Goal: Transaction & Acquisition: Purchase product/service

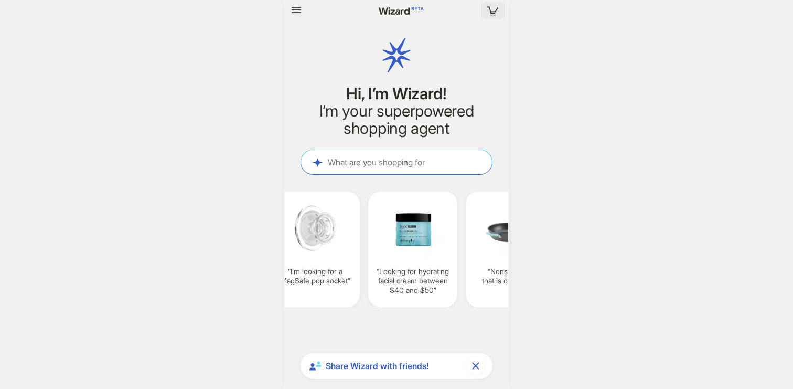
scroll to position [2621, 0]
click at [490, 5] on icon "button" at bounding box center [492, 10] width 19 height 19
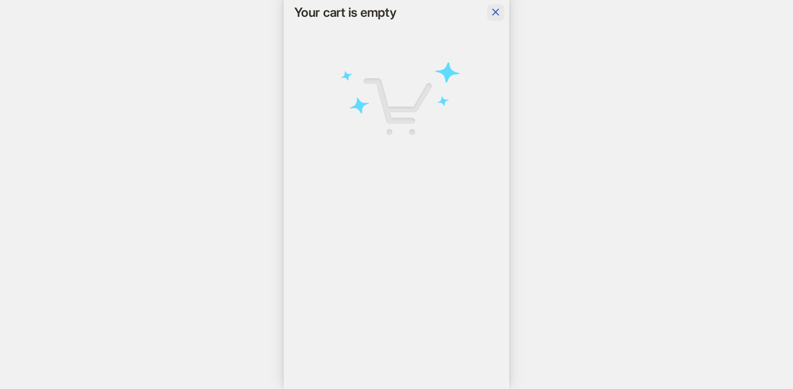
click at [492, 18] on span "button" at bounding box center [495, 12] width 13 height 13
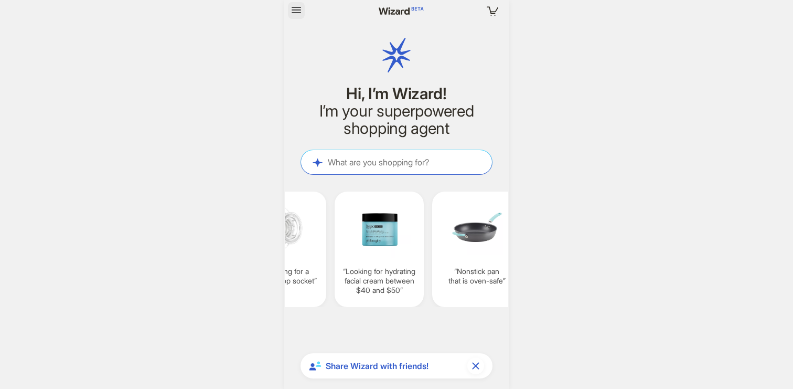
click at [299, 13] on icon "button" at bounding box center [296, 10] width 13 height 13
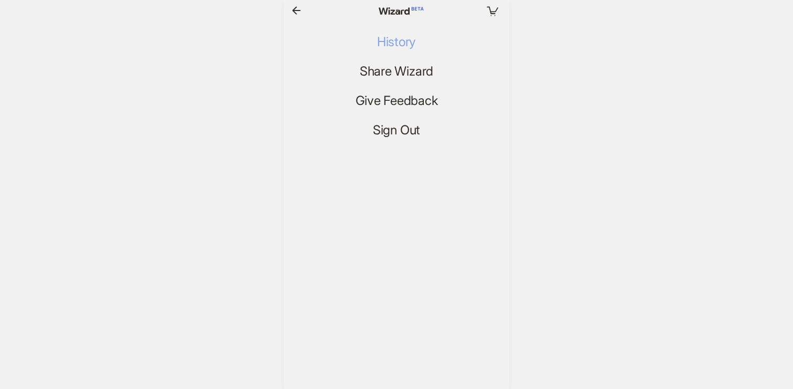
click at [400, 39] on span "History" at bounding box center [396, 42] width 39 height 15
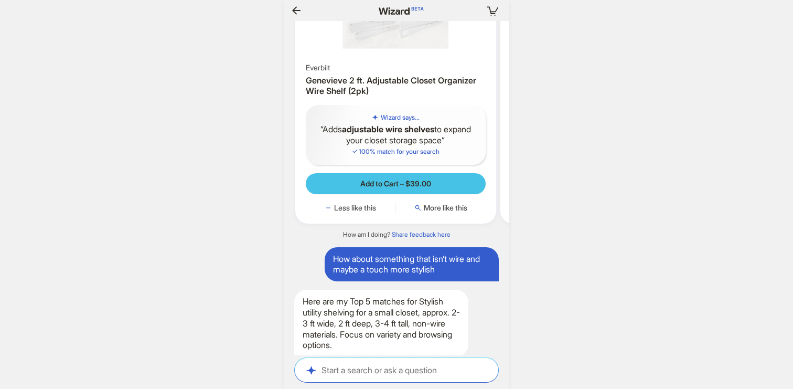
click at [423, 188] on span "Add to Cart – $39.00" at bounding box center [395, 183] width 71 height 9
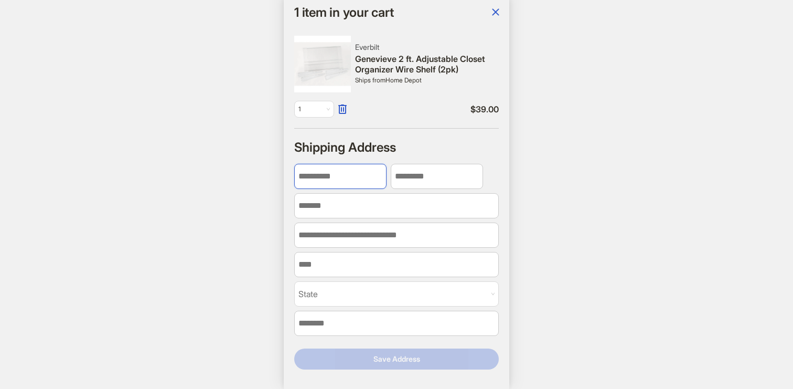
click at [342, 173] on input "First Name" at bounding box center [340, 176] width 92 height 25
type input "****"
type input "*********"
type input "**********"
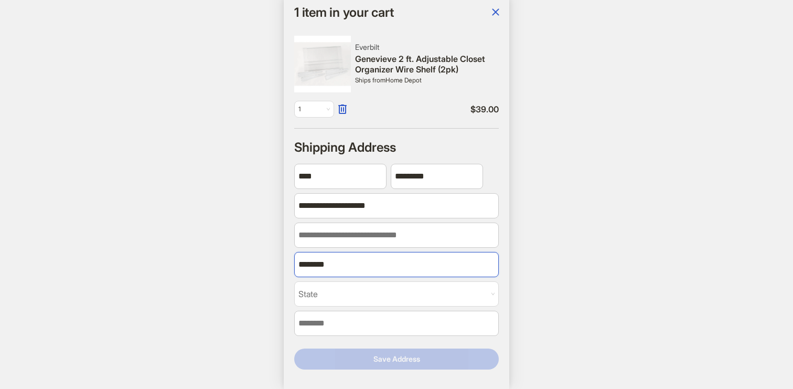
type input "********"
type input "*"
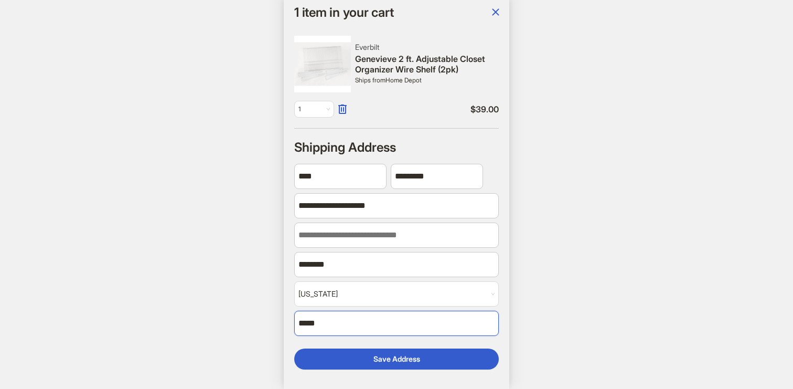
type input "*****"
click at [619, 246] on div "1 1 item in your cart Hi, I’m Wizard! I’m your superpowered shopping agent What…" at bounding box center [396, 194] width 793 height 389
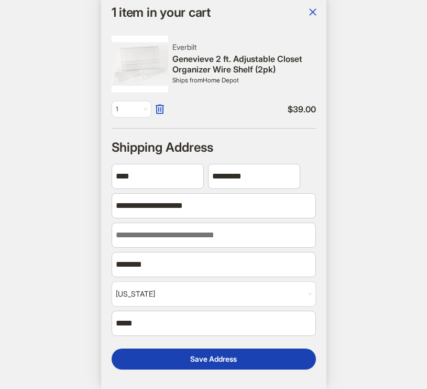
click at [178, 352] on button "Save Address" at bounding box center [214, 358] width 205 height 21
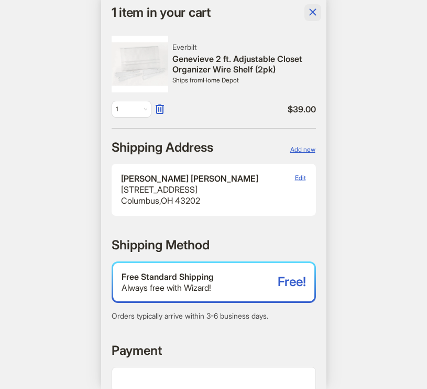
click at [311, 16] on icon "button" at bounding box center [313, 12] width 13 height 13
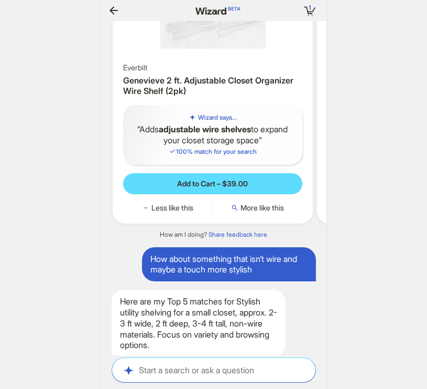
click at [114, 11] on icon "button" at bounding box center [114, 10] width 13 height 13
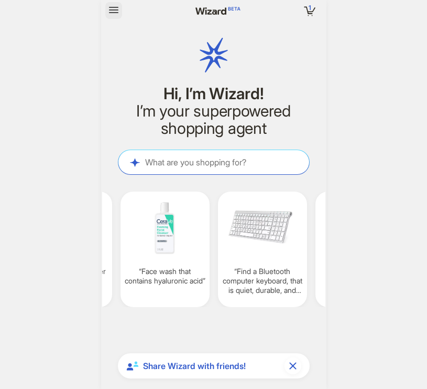
click at [114, 12] on icon "button" at bounding box center [114, 10] width 13 height 13
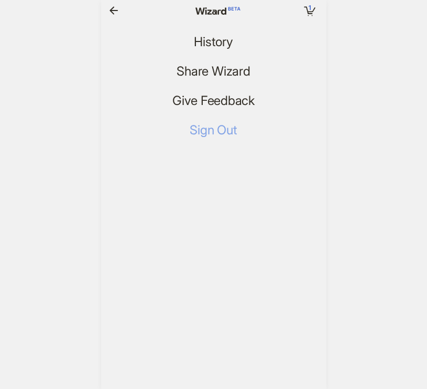
click at [216, 128] on span "Sign Out" at bounding box center [213, 130] width 47 height 15
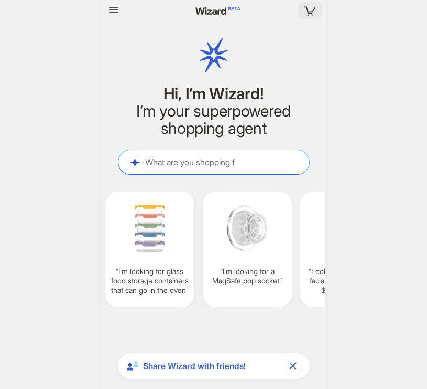
click at [316, 6] on icon "button" at bounding box center [310, 10] width 19 height 19
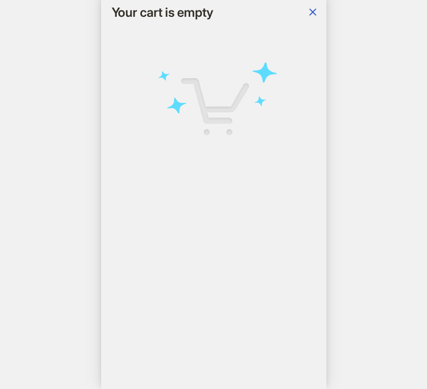
scroll to position [2621, 0]
click at [314, 16] on icon "button" at bounding box center [313, 12] width 13 height 13
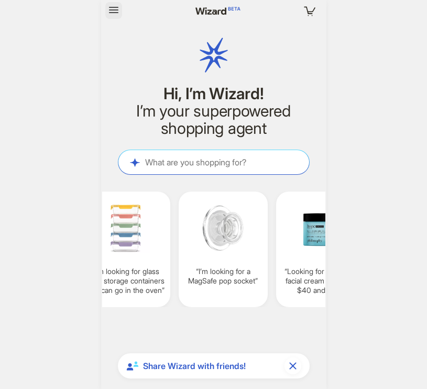
click at [121, 12] on button "button" at bounding box center [113, 10] width 17 height 17
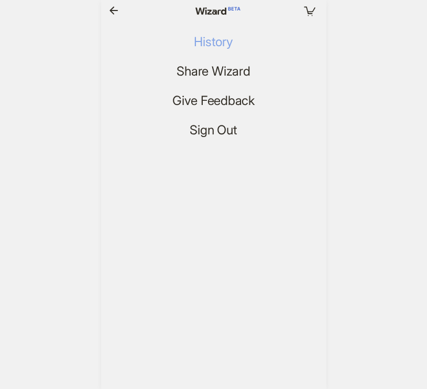
click at [209, 39] on span "History" at bounding box center [213, 42] width 39 height 15
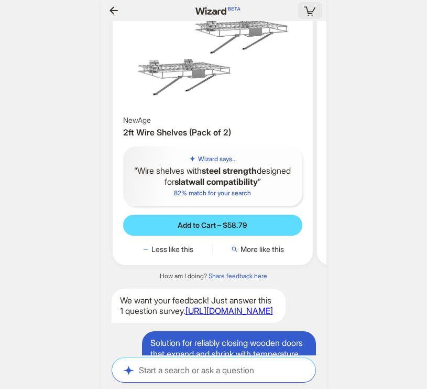
click at [302, 17] on icon "button" at bounding box center [310, 10] width 19 height 19
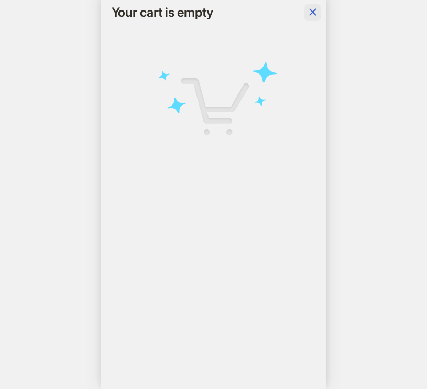
click at [316, 10] on icon "button" at bounding box center [313, 12] width 13 height 13
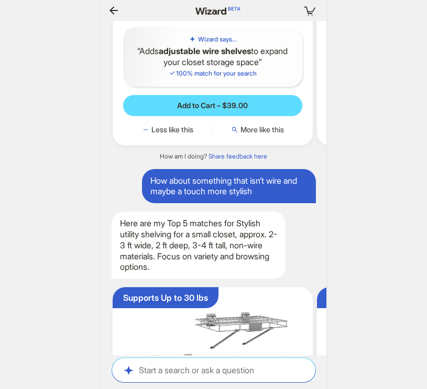
scroll to position [0, 1035]
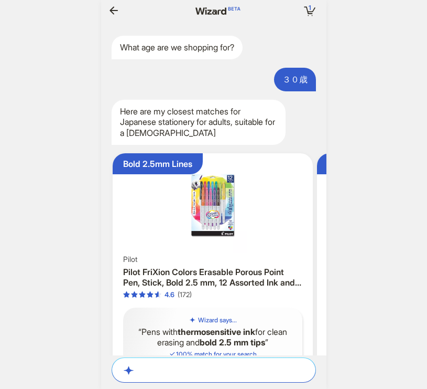
scroll to position [2621, 0]
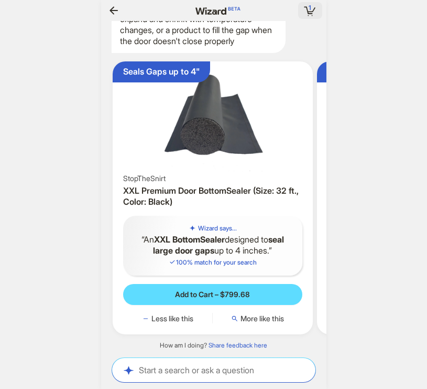
click at [310, 5] on span "1" at bounding box center [310, 8] width 3 height 8
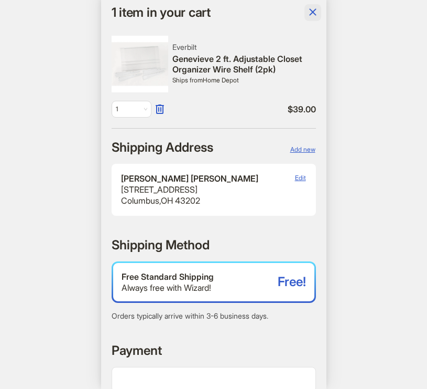
click at [313, 18] on icon "button" at bounding box center [313, 12] width 13 height 13
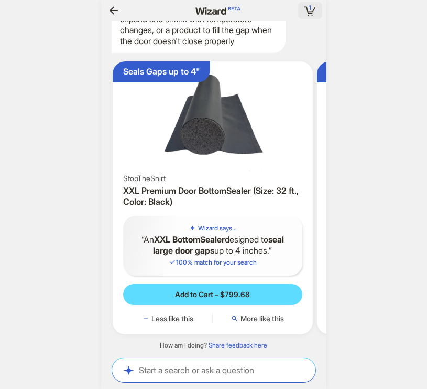
click at [309, 9] on span "1" at bounding box center [310, 8] width 3 height 8
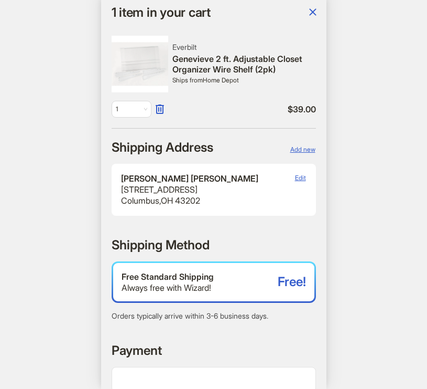
click at [315, 4] on div "1 item in your cart" at bounding box center [213, 12] width 225 height 25
click at [305, 15] on button "button" at bounding box center [313, 12] width 17 height 17
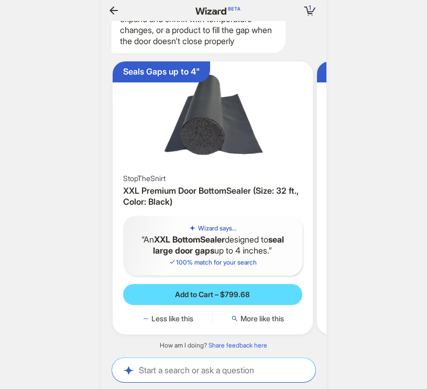
click at [115, 14] on icon "button" at bounding box center [114, 10] width 13 height 13
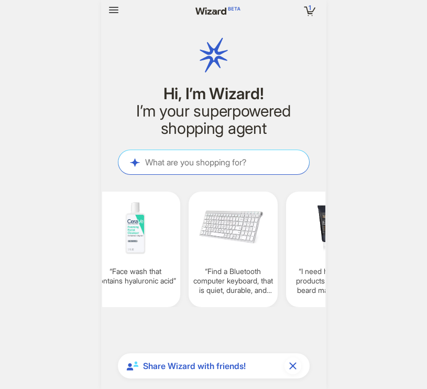
click at [115, 14] on icon "button" at bounding box center [114, 10] width 13 height 13
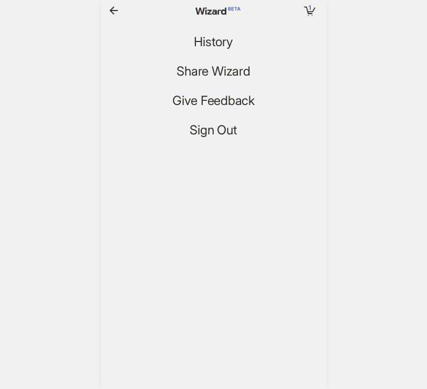
scroll to position [0, 1125]
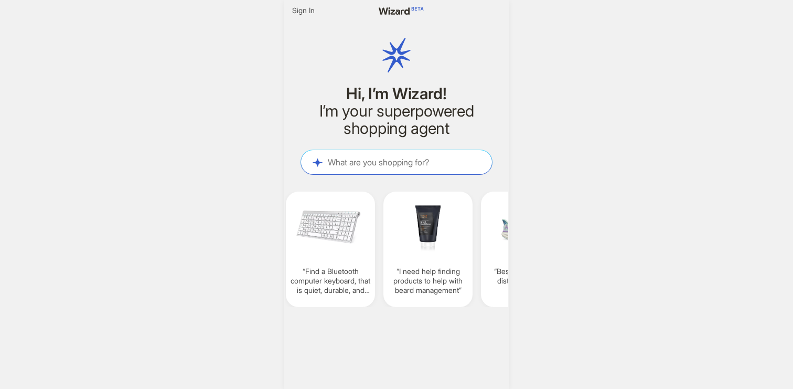
scroll to position [0, 779]
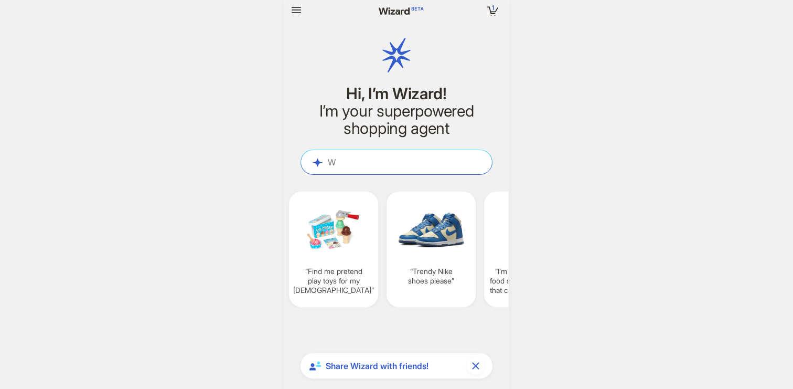
scroll to position [2621, 0]
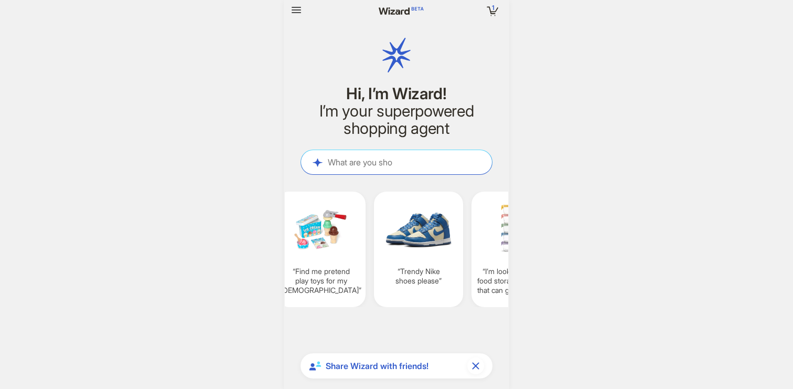
click at [307, 5] on div at bounding box center [328, 10] width 81 height 17
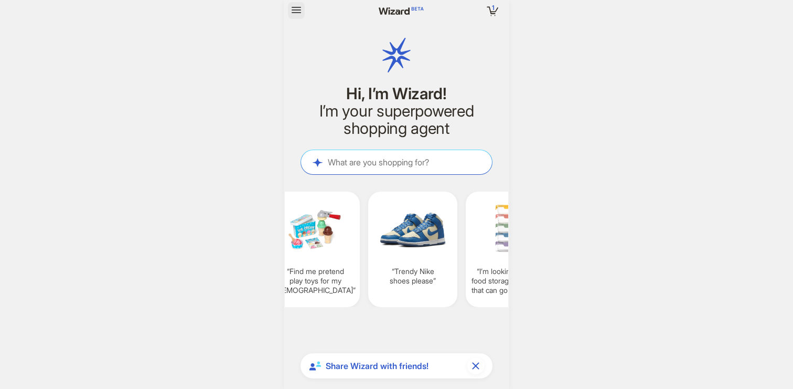
click at [297, 9] on icon "button" at bounding box center [296, 10] width 9 height 6
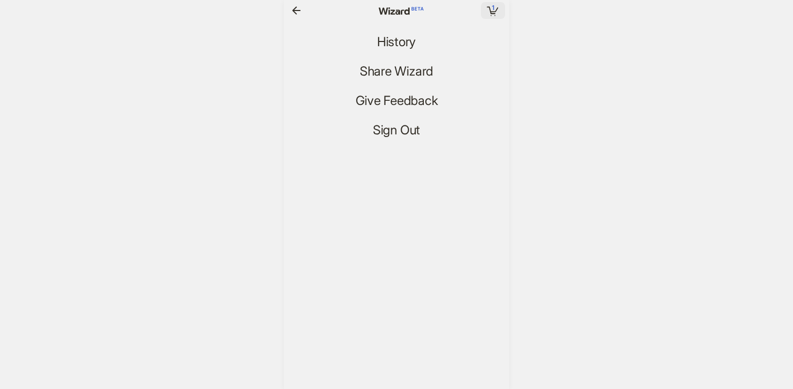
click at [496, 9] on icon "button" at bounding box center [492, 10] width 19 height 19
click at [297, 11] on icon "button" at bounding box center [296, 10] width 13 height 13
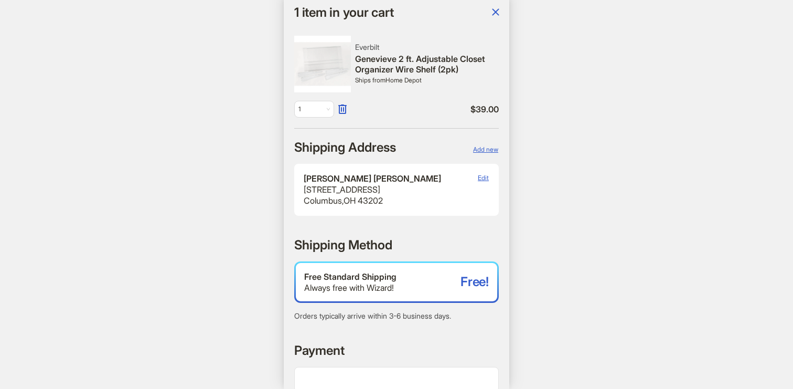
click at [504, 10] on div "1 item in your cart" at bounding box center [396, 12] width 225 height 25
click at [497, 12] on icon "button" at bounding box center [495, 12] width 13 height 13
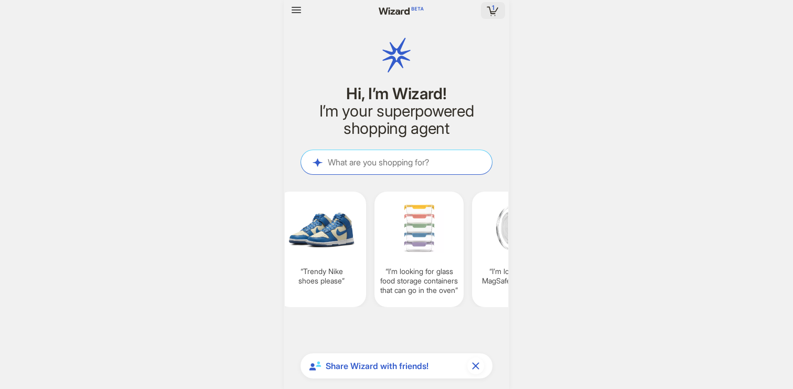
click at [496, 14] on icon "button" at bounding box center [492, 10] width 19 height 19
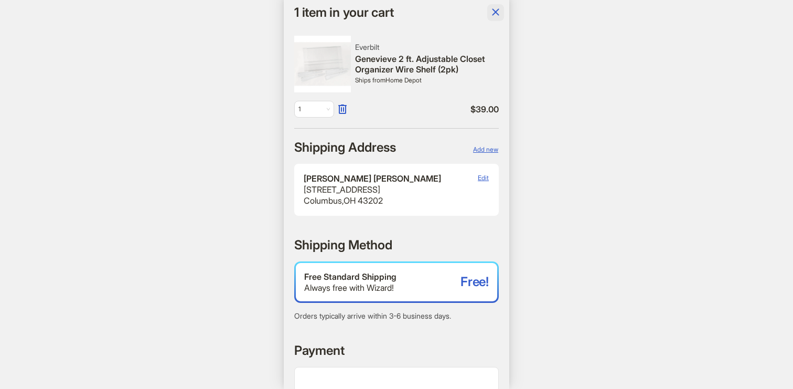
click at [488, 14] on button "button" at bounding box center [495, 12] width 17 height 17
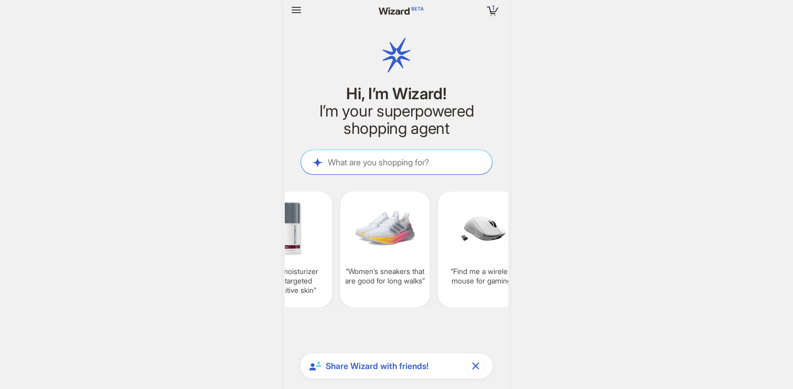
click at [303, 2] on nav "1 1 item in your cart" at bounding box center [396, 10] width 225 height 21
click at [294, 5] on icon "button" at bounding box center [296, 10] width 13 height 13
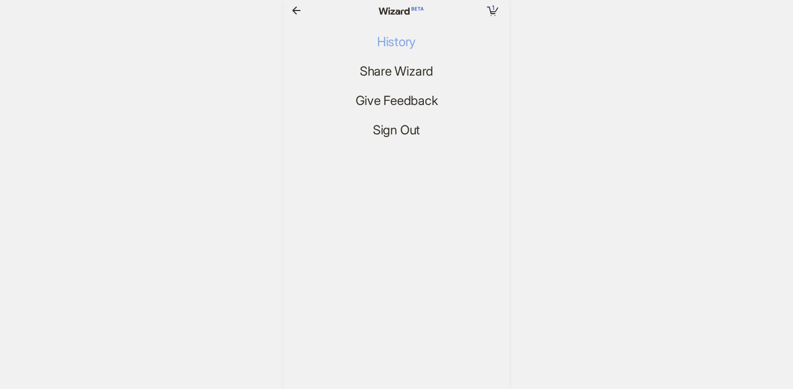
click at [396, 46] on span "History" at bounding box center [396, 42] width 39 height 15
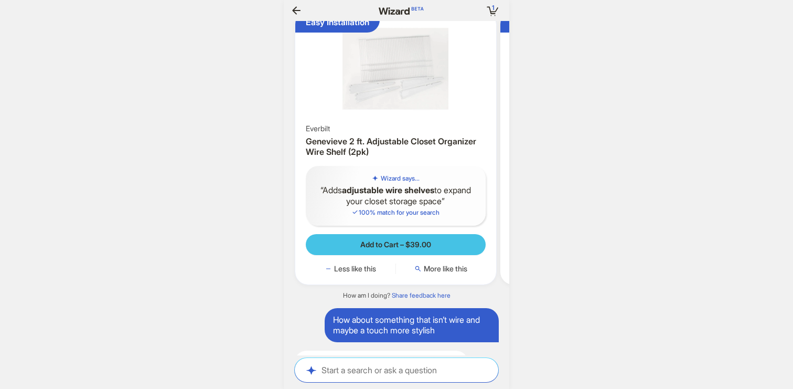
click at [422, 249] on span "Add to Cart – $39.00" at bounding box center [395, 244] width 71 height 9
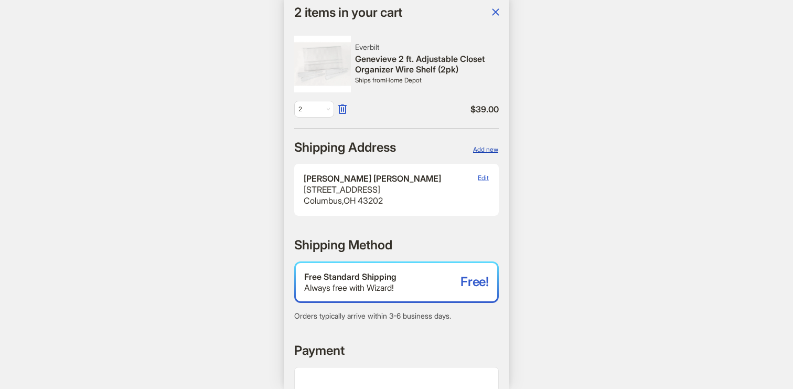
scroll to position [0, 1086]
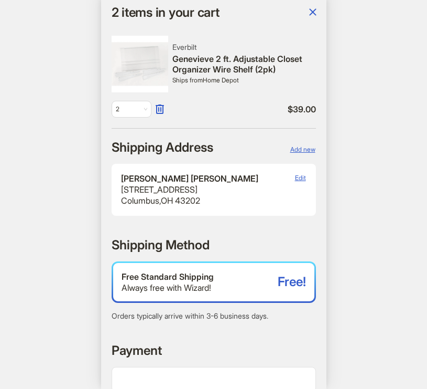
scroll to position [0, 1025]
